Goal: Navigation & Orientation: Find specific page/section

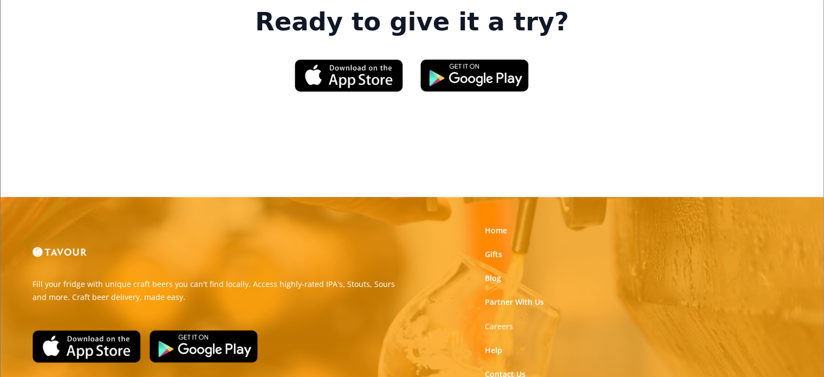
scroll to position [1725, 0]
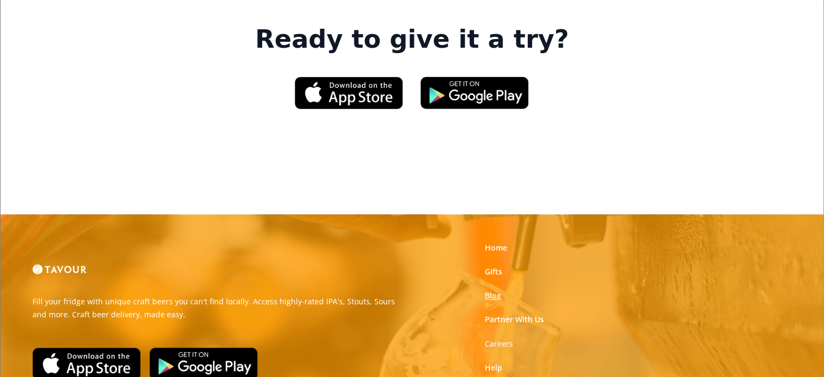
click at [501, 290] on link "Blog" at bounding box center [493, 295] width 16 height 11
